Goal: Communication & Community: Answer question/provide support

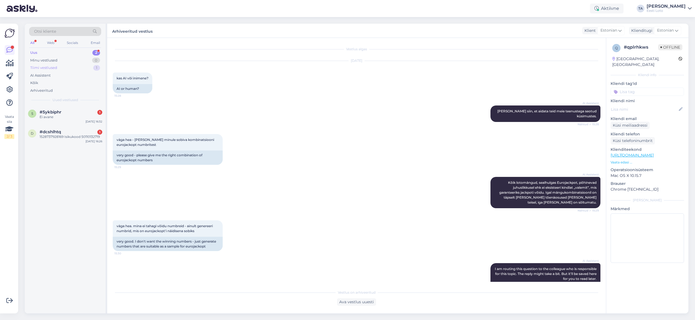
scroll to position [55, 0]
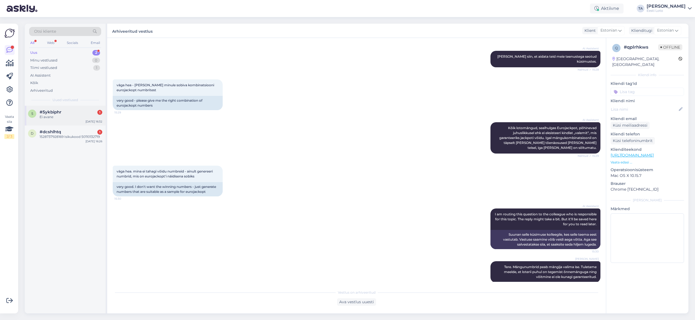
click at [63, 112] on div "#5ykbiphr 1" at bounding box center [71, 112] width 63 height 5
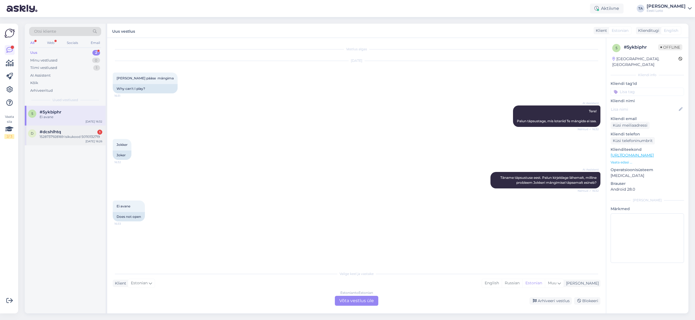
click at [49, 133] on span "#dcshlhtq" at bounding box center [50, 132] width 21 height 5
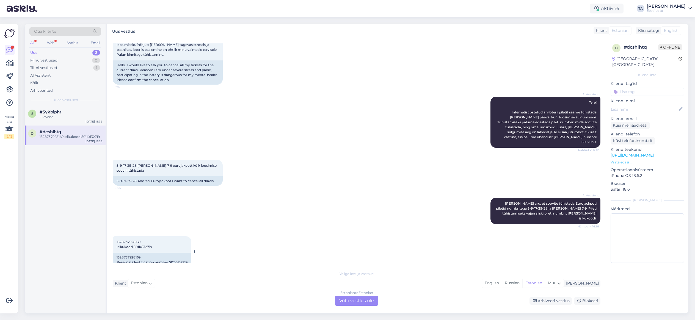
click at [137, 240] on span "1528737928169 Isikukood 50110132719" at bounding box center [134, 244] width 35 height 9
copy span "50110132719"
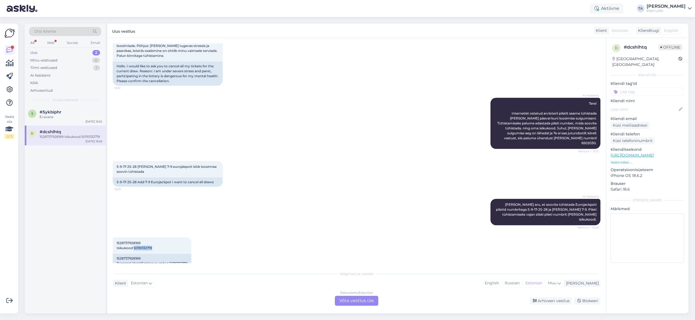
scroll to position [37, 0]
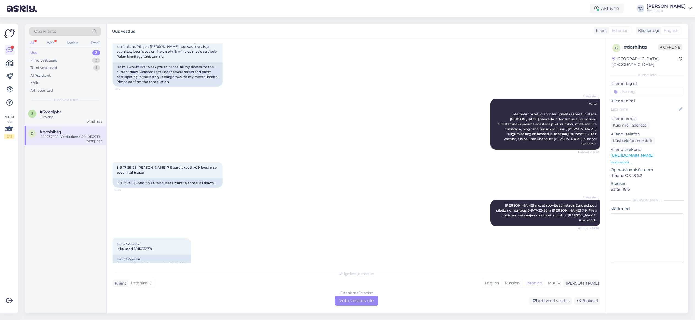
click at [360, 301] on div "Estonian to Estonian Võta vestlus üle" at bounding box center [356, 301] width 43 height 10
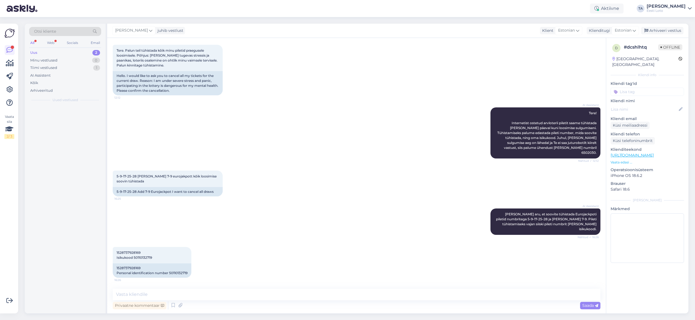
scroll to position [18, 0]
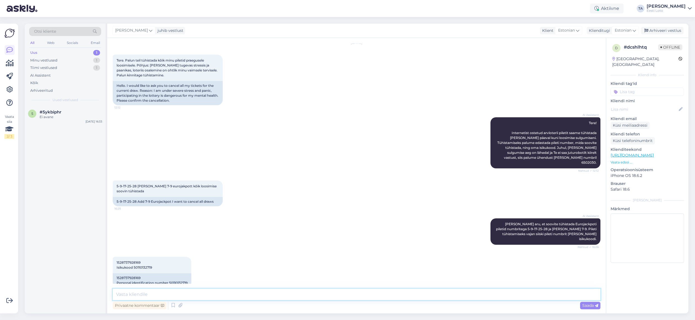
click at [227, 295] on textarea at bounding box center [357, 295] width 488 height 12
paste textarea "Piletit saame tühistada ainult [PERSON_NAME] päeval, millal pilet on ostetud (k…"
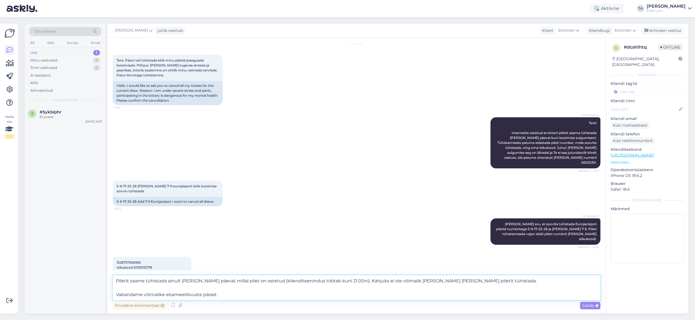
click at [115, 282] on textarea "Piletit saame tühistada ainult [PERSON_NAME] päeval, millal pilet on ostetud (k…" at bounding box center [357, 288] width 488 height 25
click at [221, 295] on textarea "Tere. Piletit saame tühistada ainult [PERSON_NAME] päeval, millal pilet on oste…" at bounding box center [357, 288] width 488 height 25
type textarea "Tere. Piletit saame tühistada ainult [PERSON_NAME] päeval, millal pilet on oste…"
click at [588, 305] on span "Saada" at bounding box center [591, 305] width 16 height 5
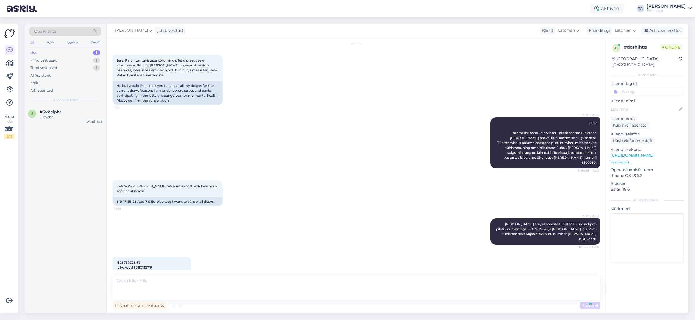
scroll to position [61, 0]
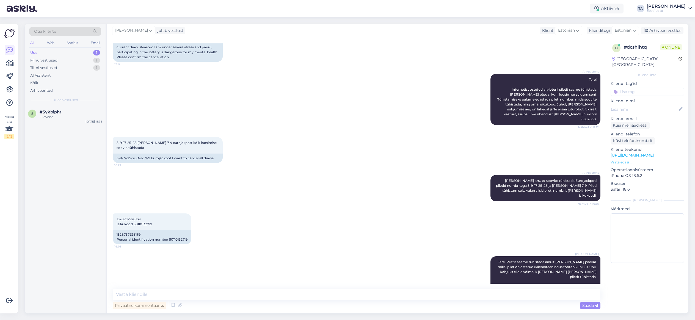
click at [645, 88] on input at bounding box center [647, 92] width 73 height 8
type input "tühis"
click at [645, 104] on div "Tühistamine" at bounding box center [648, 107] width 26 height 6
click at [655, 33] on div "Arhiveeri vestlus" at bounding box center [662, 30] width 42 height 7
